Goal: Task Accomplishment & Management: Use online tool/utility

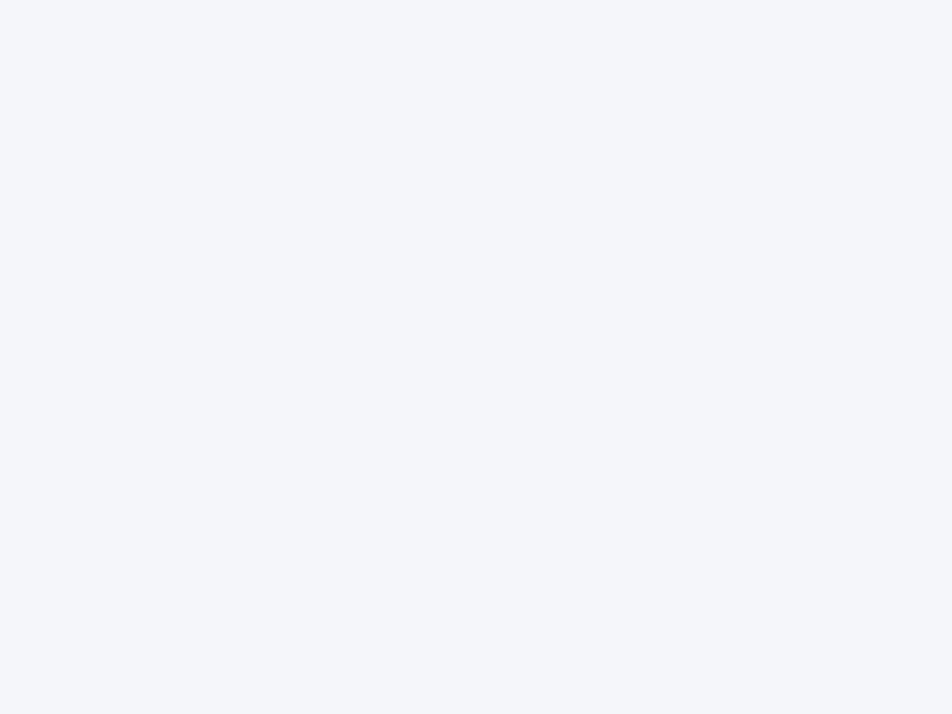
click at [476, 357] on div at bounding box center [476, 357] width 952 height 714
